Goal: Information Seeking & Learning: Learn about a topic

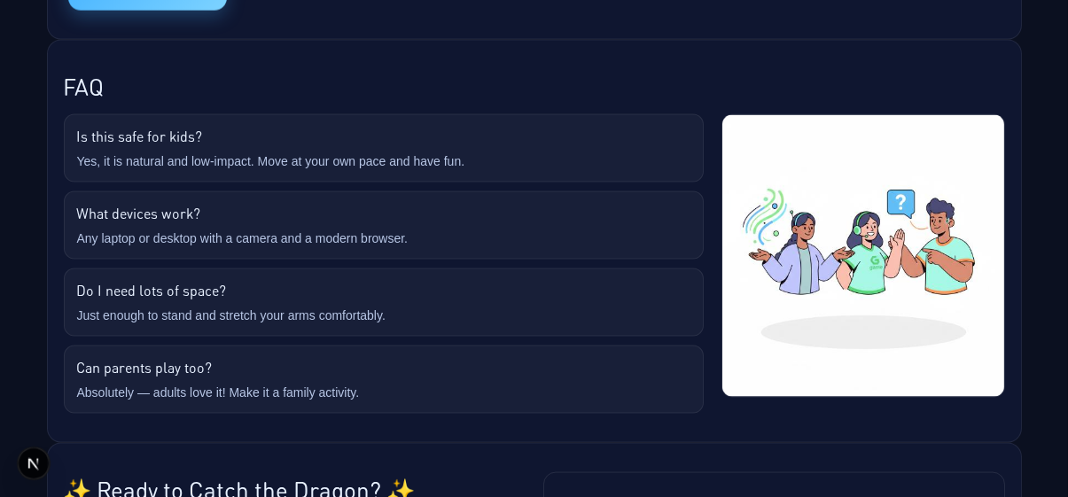
scroll to position [5407, 0]
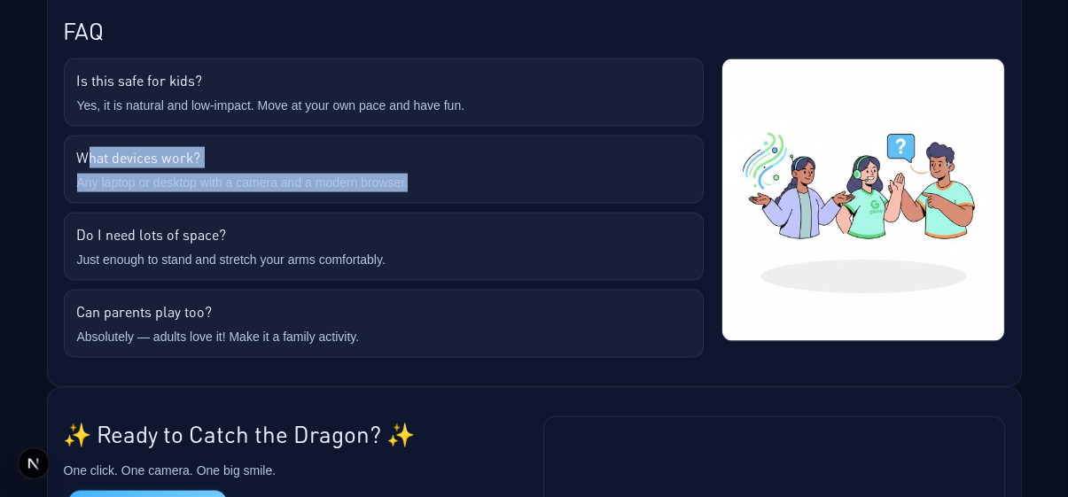
drag, startPoint x: 90, startPoint y: 159, endPoint x: 470, endPoint y: 183, distance: 381.0
click at [470, 183] on div "What devices work? Any laptop or desktop with a camera and a modern browser." at bounding box center [384, 170] width 640 height 68
click at [470, 183] on div "Any laptop or desktop with a camera and a modern browser." at bounding box center [383, 183] width 613 height 19
drag, startPoint x: 409, startPoint y: 192, endPoint x: 50, endPoint y: 154, distance: 361.0
click at [50, 154] on section "FAQ Is this safe for kids? Yes, it is natural and low-impact. Move at your own …" at bounding box center [534, 185] width 975 height 403
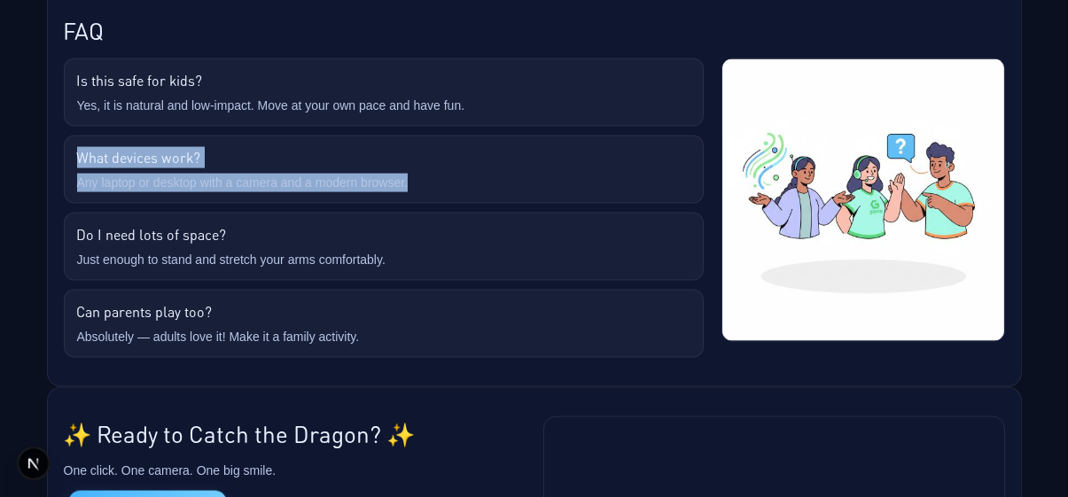
click at [86, 157] on div "What devices work?" at bounding box center [383, 157] width 613 height 21
drag, startPoint x: 99, startPoint y: 155, endPoint x: 484, endPoint y: 178, distance: 385.4
click at [484, 178] on div "What devices work? Any laptop or desktop with a camera and a modern browser." at bounding box center [384, 170] width 640 height 68
click at [401, 192] on div "Any laptop or desktop with a camera and a modern browser." at bounding box center [383, 183] width 613 height 19
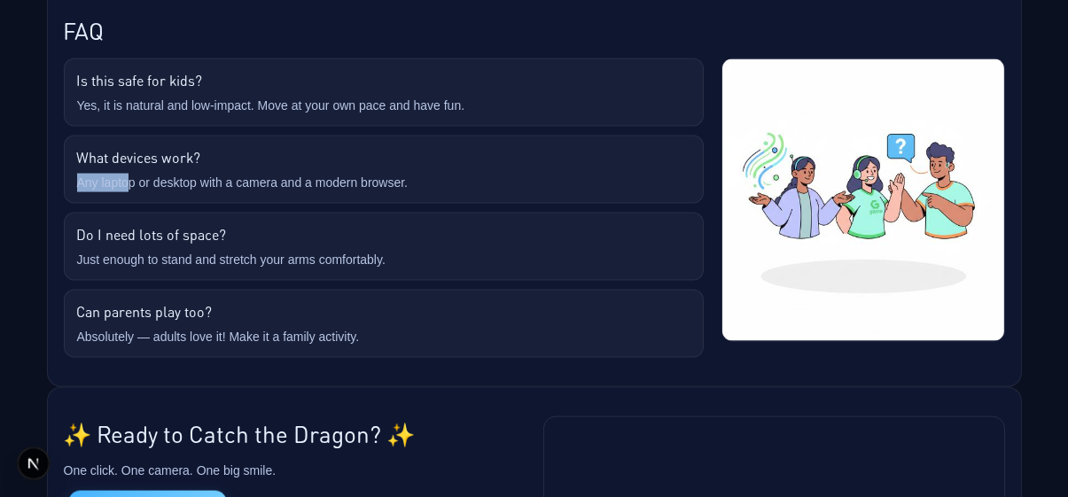
drag, startPoint x: 409, startPoint y: 173, endPoint x: 113, endPoint y: 196, distance: 296.1
click at [126, 204] on div "What devices work? Any laptop or desktop with a camera and a modern browser." at bounding box center [384, 170] width 640 height 68
click at [113, 192] on div "Any laptop or desktop with a camera and a modern browser." at bounding box center [383, 183] width 613 height 19
drag, startPoint x: 113, startPoint y: 245, endPoint x: 437, endPoint y: 239, distance: 324.5
click at [490, 245] on div "Do I need lots of space?" at bounding box center [383, 234] width 613 height 21
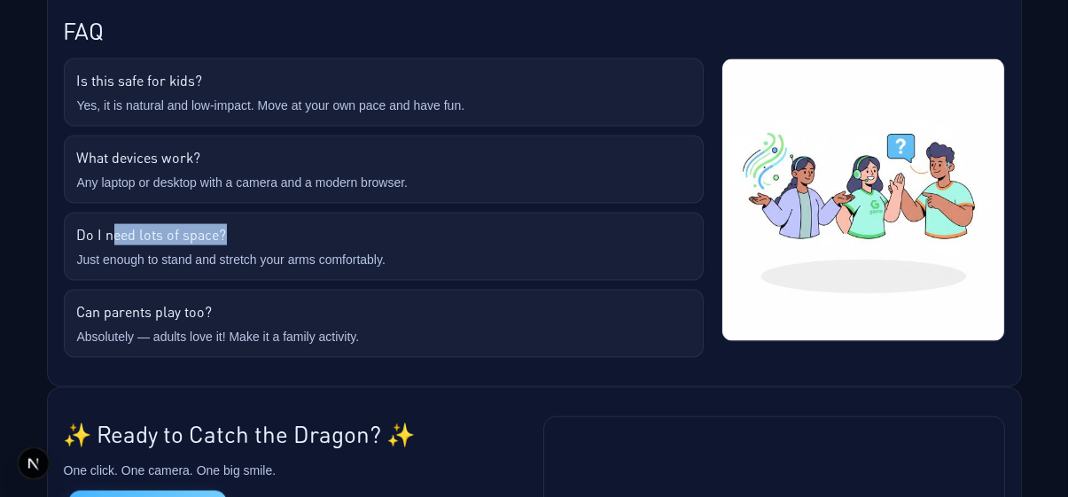
click at [435, 239] on div "Do I need lots of space?" at bounding box center [383, 234] width 613 height 21
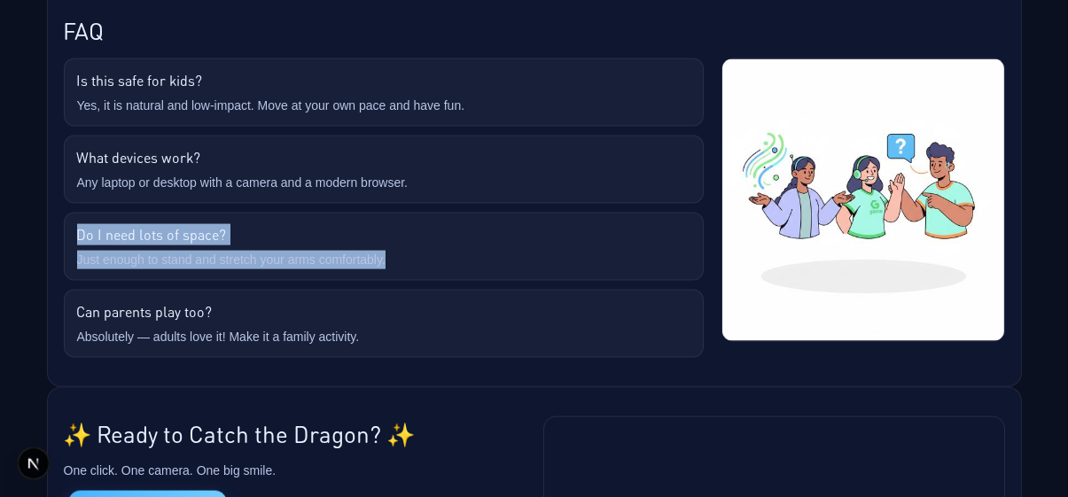
drag, startPoint x: 451, startPoint y: 262, endPoint x: 52, endPoint y: 233, distance: 399.9
click at [52, 233] on section "FAQ Is this safe for kids? Yes, it is natural and low-impact. Move at your own …" at bounding box center [534, 185] width 975 height 403
click at [106, 246] on div "Do I need lots of space?" at bounding box center [383, 234] width 613 height 21
drag, startPoint x: 113, startPoint y: 238, endPoint x: 503, endPoint y: 251, distance: 390.2
click at [503, 251] on div "Do I need lots of space? Just enough to stand and stretch your arms comfortably." at bounding box center [384, 247] width 640 height 68
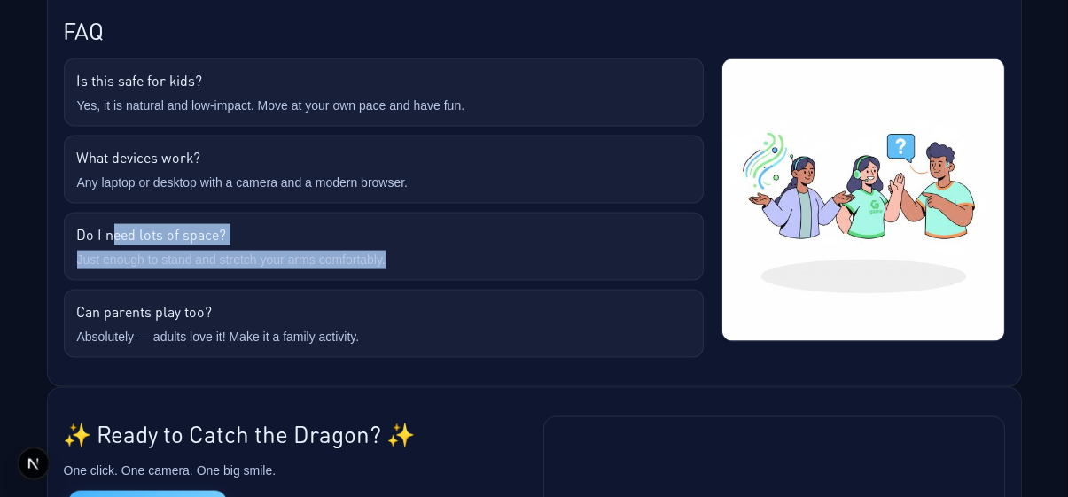
click at [491, 251] on div "Do I need lots of space? Just enough to stand and stretch your arms comfortably." at bounding box center [384, 247] width 640 height 68
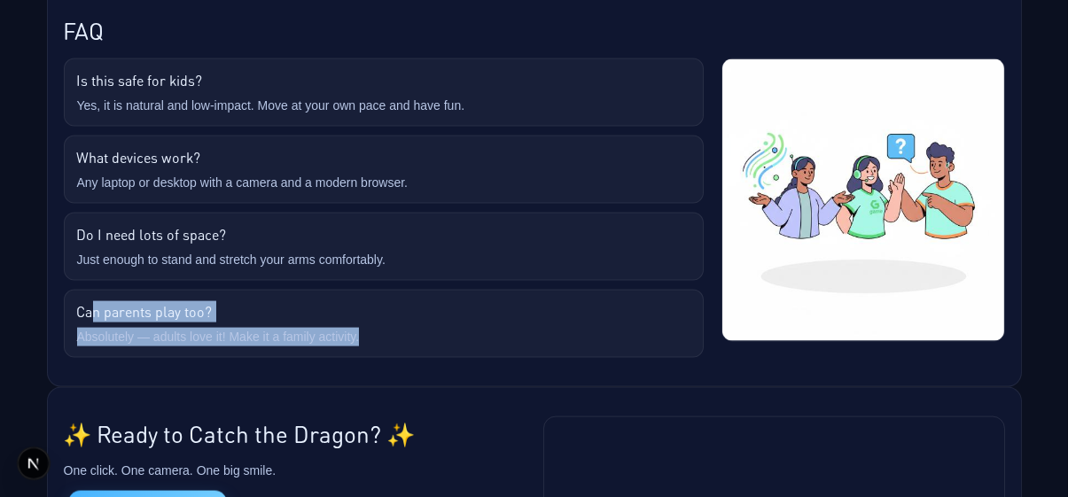
drag, startPoint x: 94, startPoint y: 312, endPoint x: 461, endPoint y: 353, distance: 369.3
click at [461, 353] on div "Can parents play too? Absolutely — adults love it! Make it a family activity." at bounding box center [384, 324] width 640 height 68
click at [445, 343] on div "Absolutely — adults love it! Make it a family activity." at bounding box center [383, 337] width 613 height 19
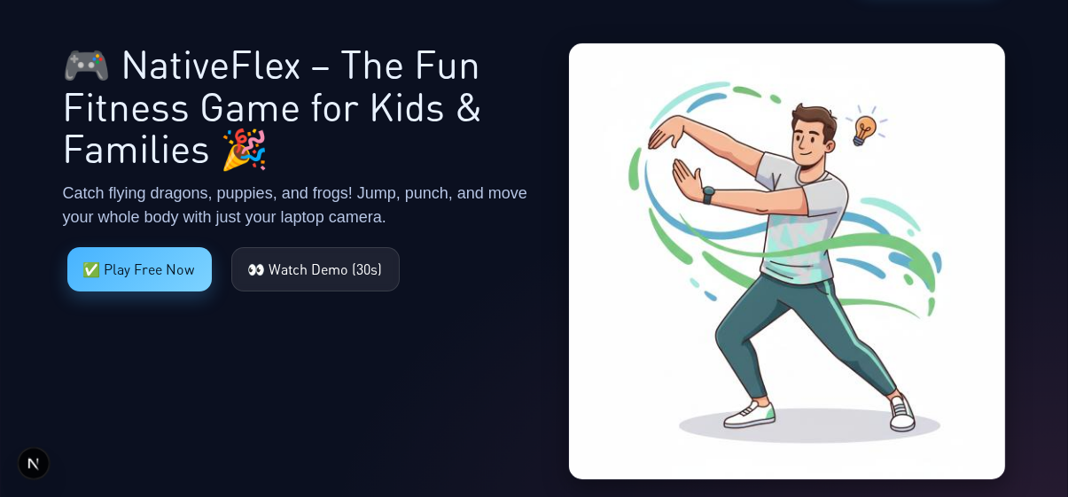
scroll to position [0, 0]
